Goal: Transaction & Acquisition: Purchase product/service

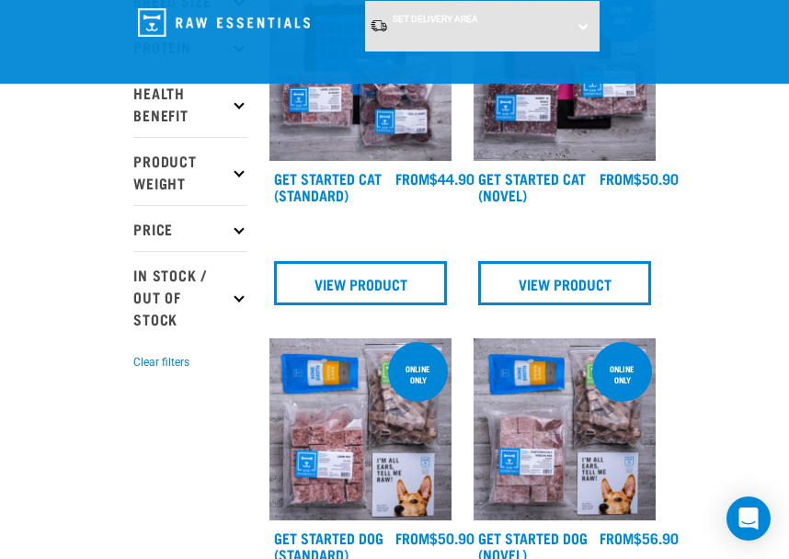
scroll to position [368, 0]
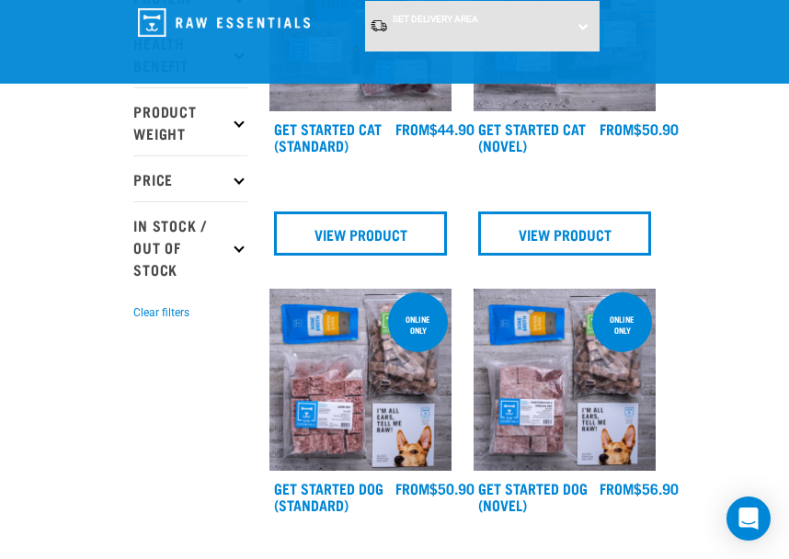
click at [546, 353] on img at bounding box center [564, 380] width 182 height 182
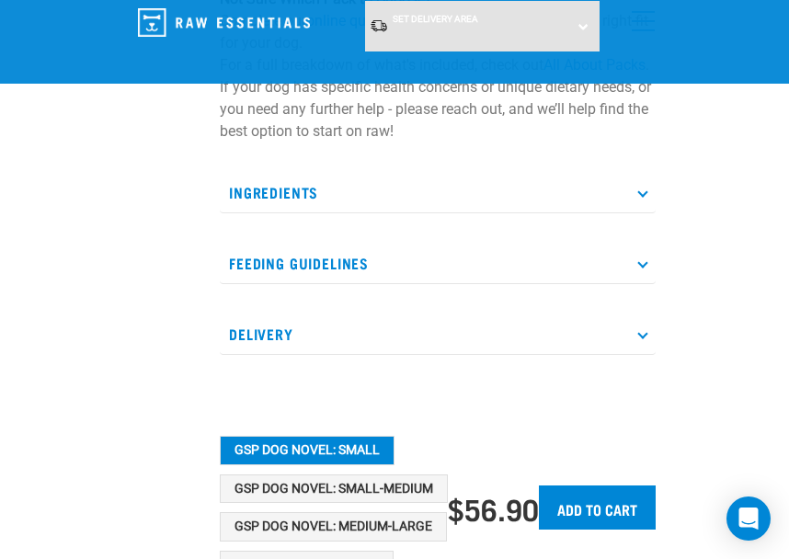
scroll to position [184, 0]
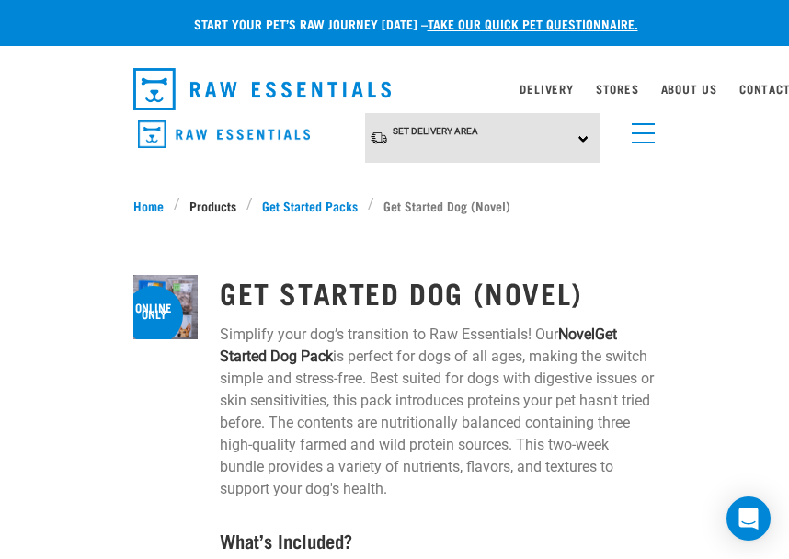
click at [199, 199] on link "Products" at bounding box center [213, 205] width 66 height 19
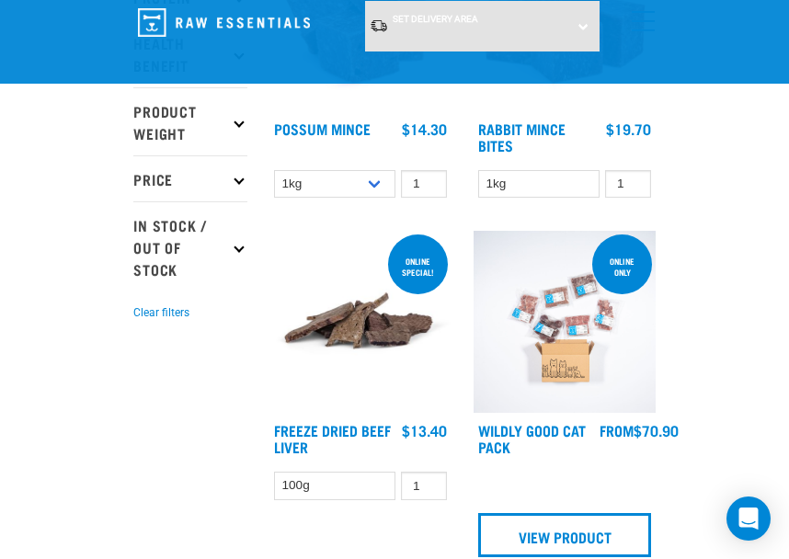
click at [335, 81] on div "×" at bounding box center [394, 78] width 789 height 9
click at [327, 111] on link at bounding box center [360, 106] width 182 height 17
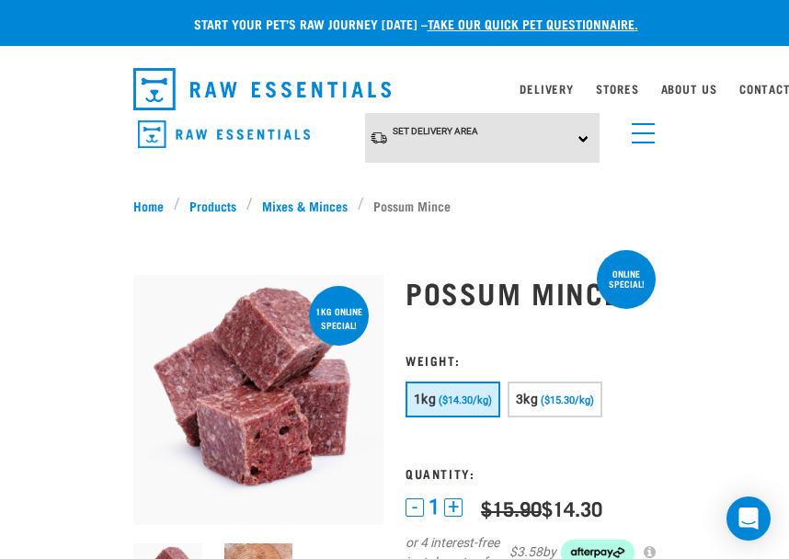
scroll to position [184, 0]
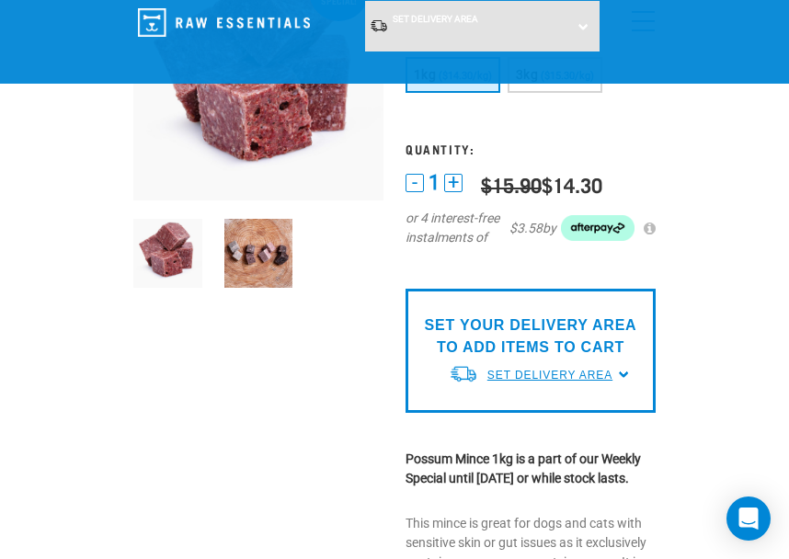
click at [593, 374] on span "Set Delivery Area" at bounding box center [549, 375] width 125 height 13
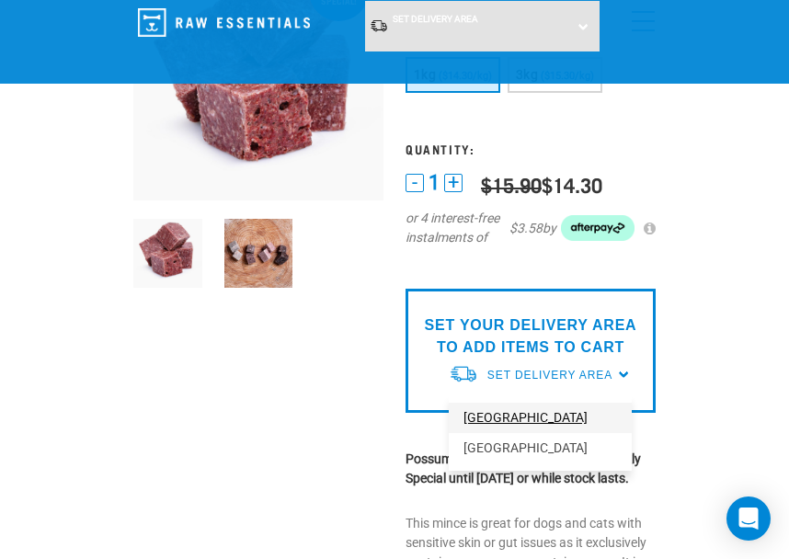
click at [539, 413] on link "[GEOGRAPHIC_DATA]" at bounding box center [540, 418] width 183 height 30
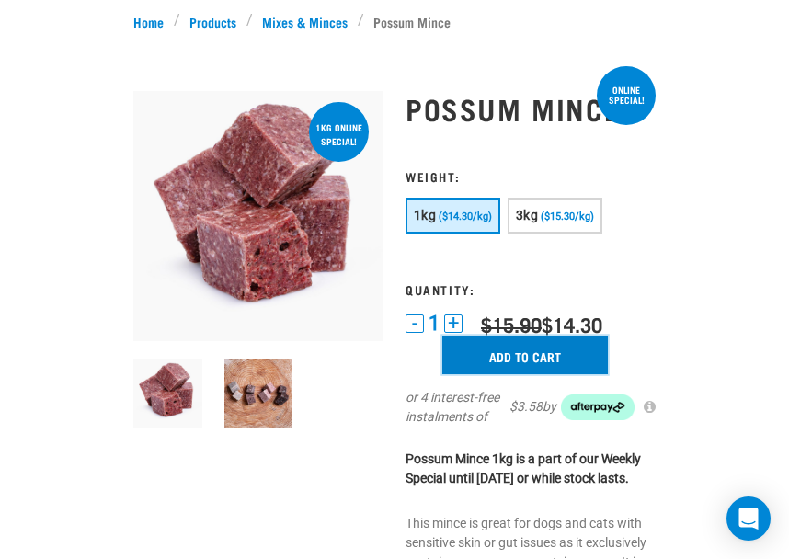
click at [569, 356] on input "Add to cart" at bounding box center [524, 354] width 165 height 39
